Goal: Transaction & Acquisition: Register for event/course

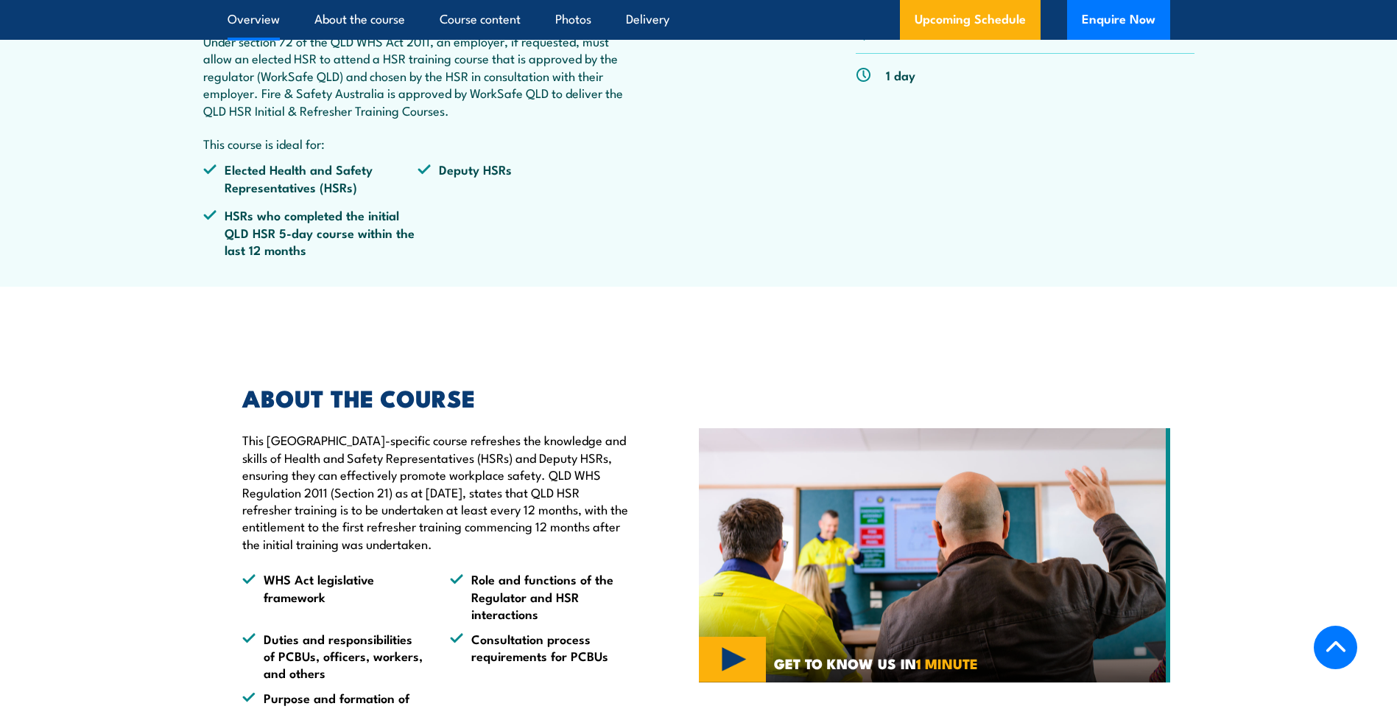
scroll to position [147, 0]
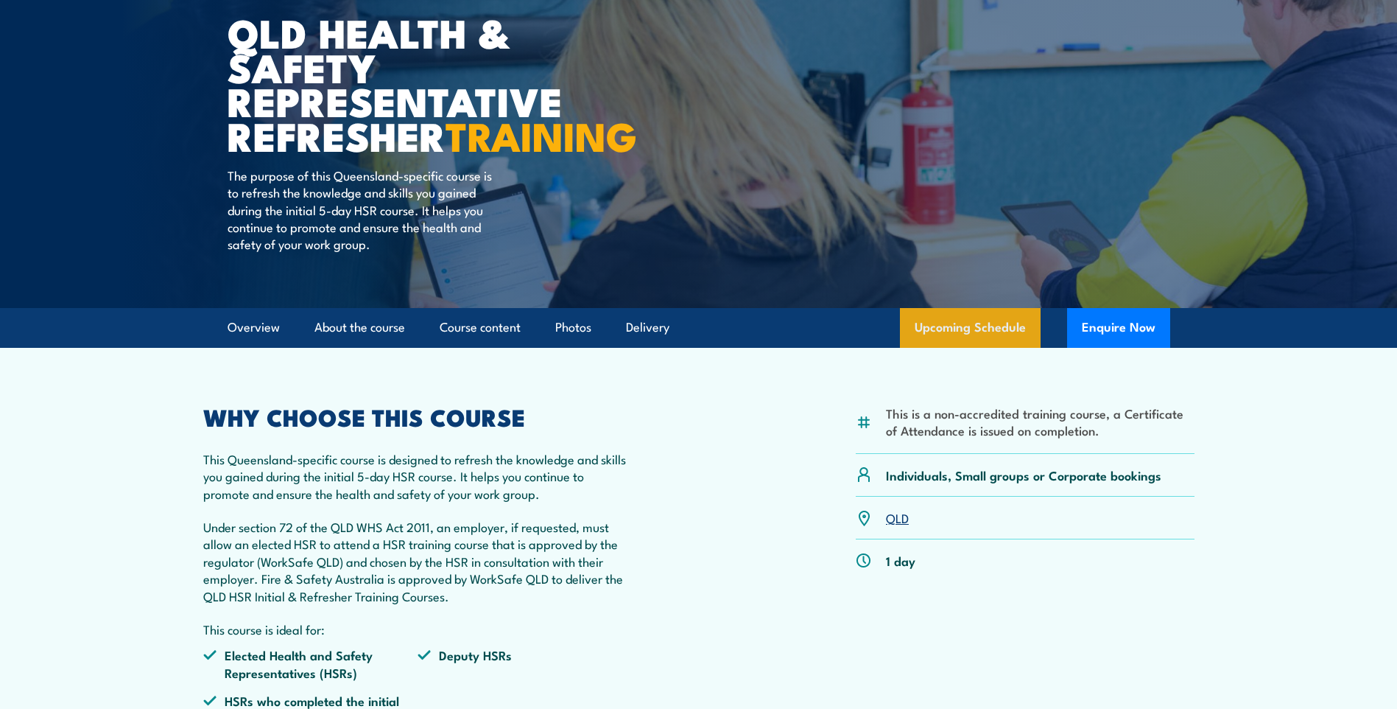
click at [974, 348] on link "Upcoming Schedule" at bounding box center [970, 328] width 141 height 40
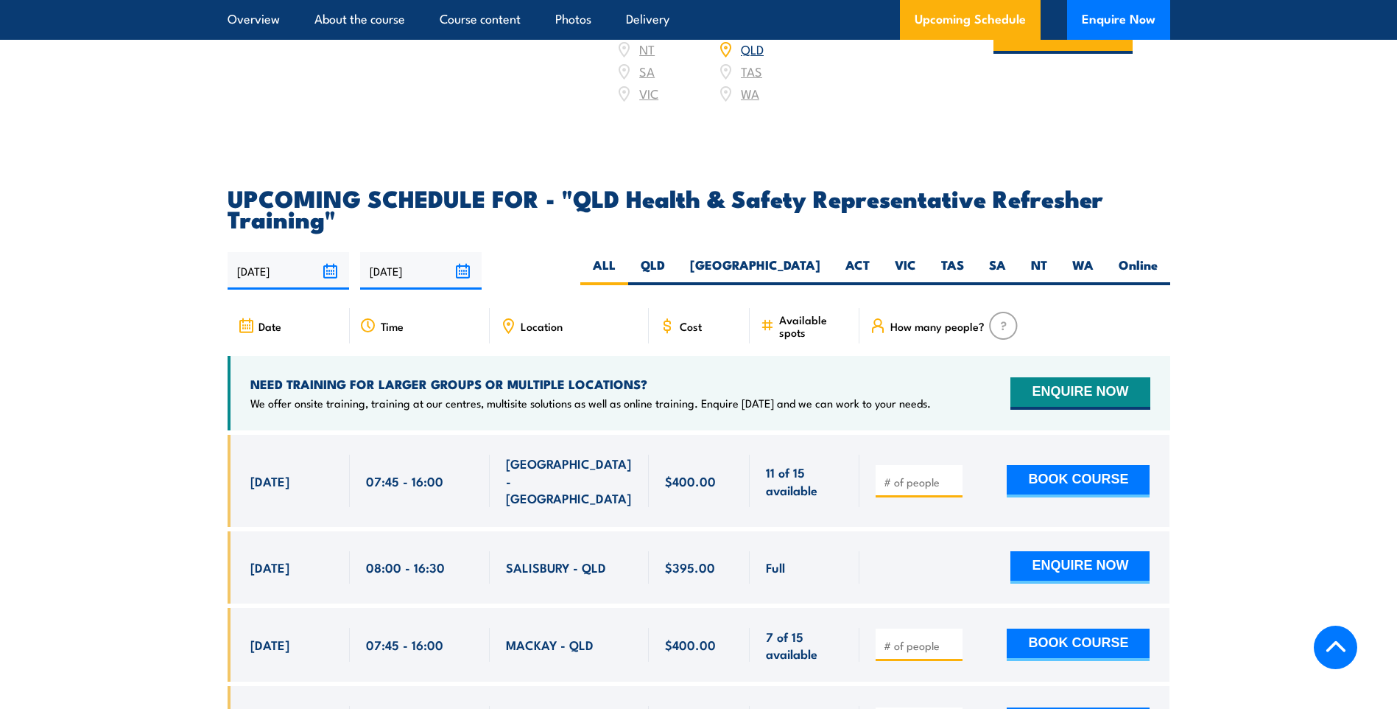
scroll to position [2361, 0]
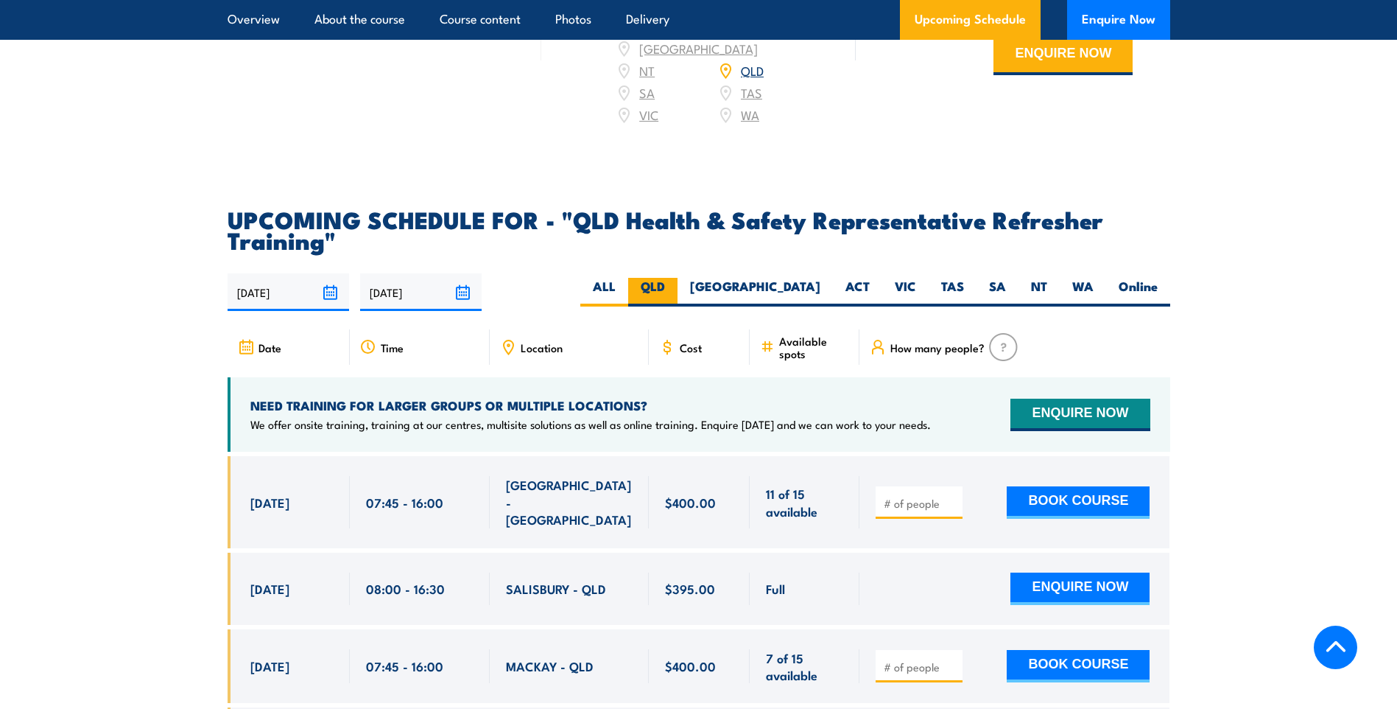
click at [678, 301] on label "QLD" at bounding box center [652, 292] width 49 height 29
click at [675, 287] on input "QLD" at bounding box center [670, 283] width 10 height 10
radio input "true"
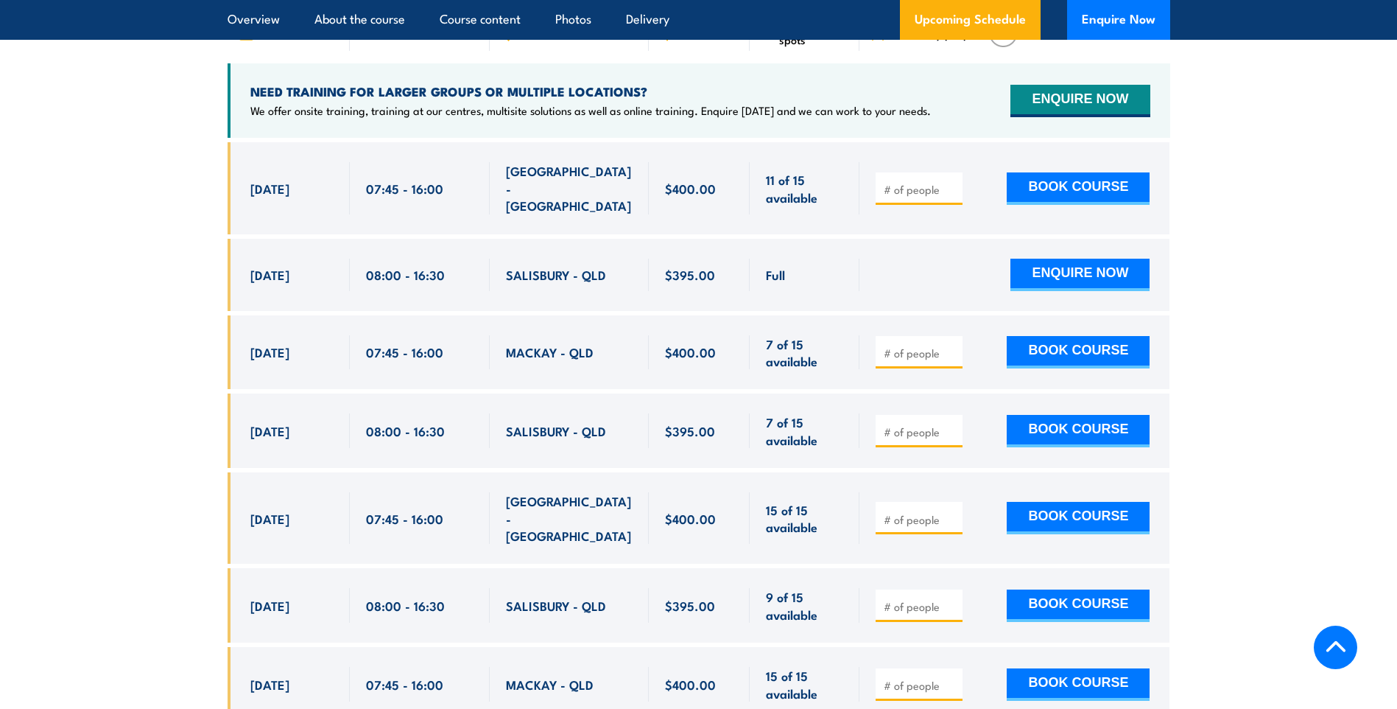
scroll to position [2656, 0]
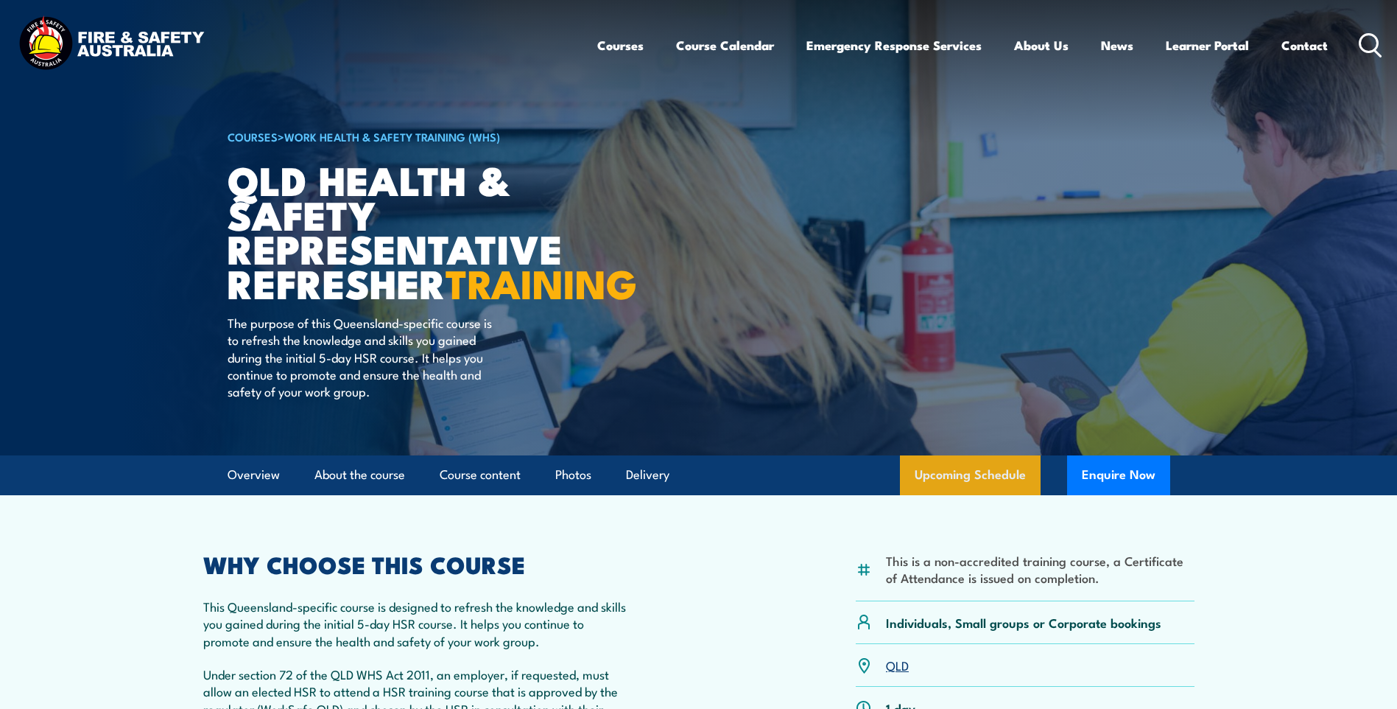
click at [987, 495] on link "Upcoming Schedule" at bounding box center [970, 475] width 141 height 40
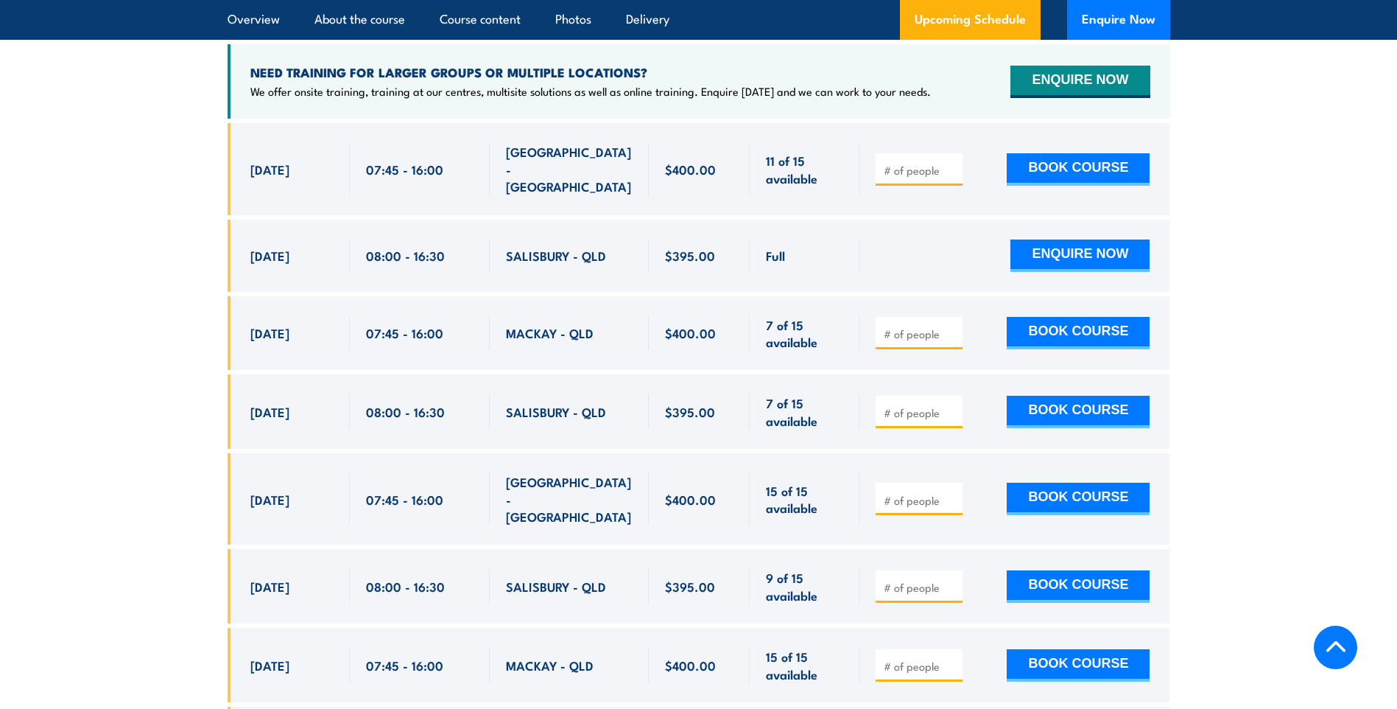
scroll to position [2730, 0]
